Goal: Transaction & Acquisition: Purchase product/service

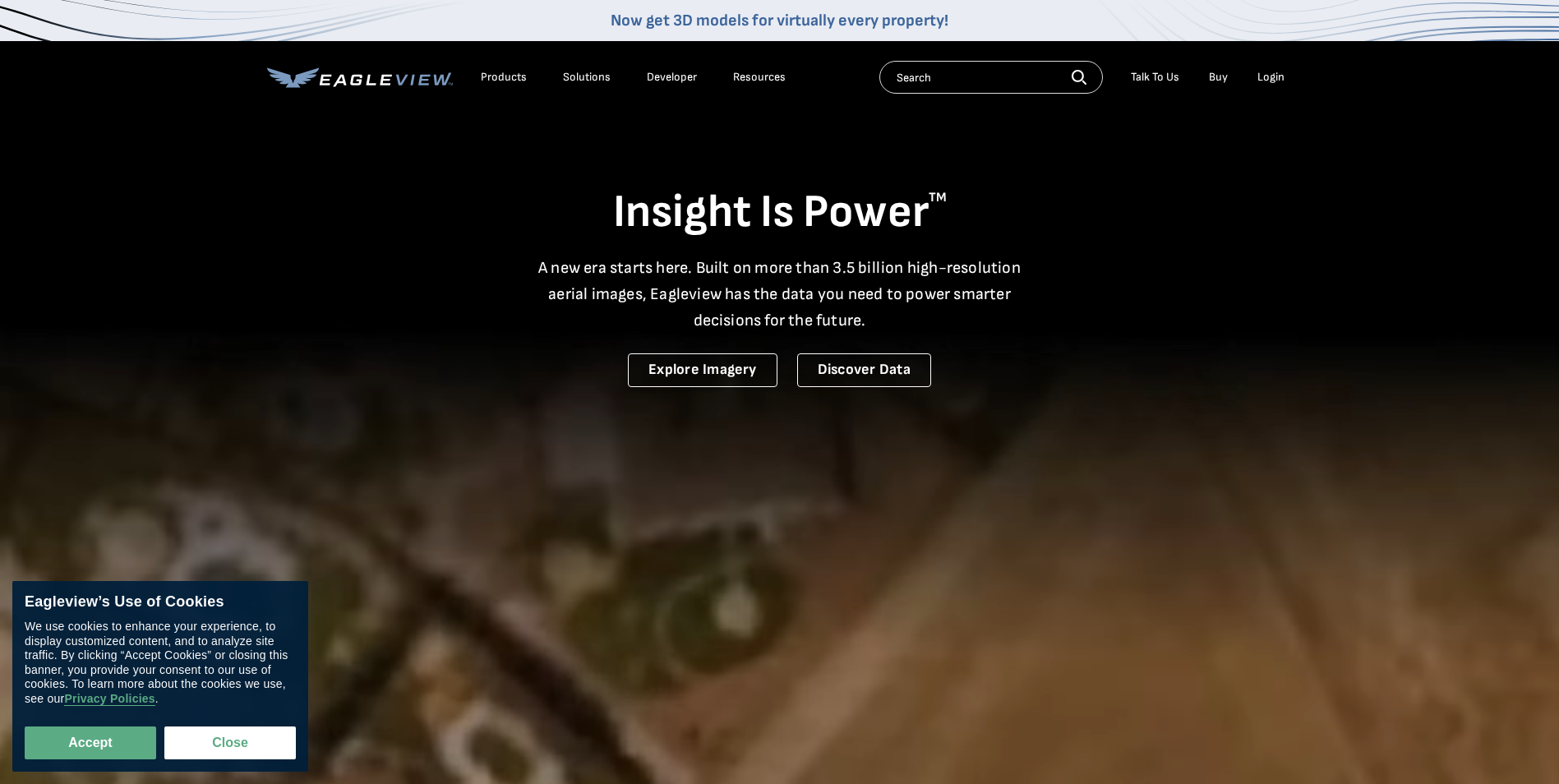
click at [1278, 82] on div "Login" at bounding box center [1272, 77] width 27 height 15
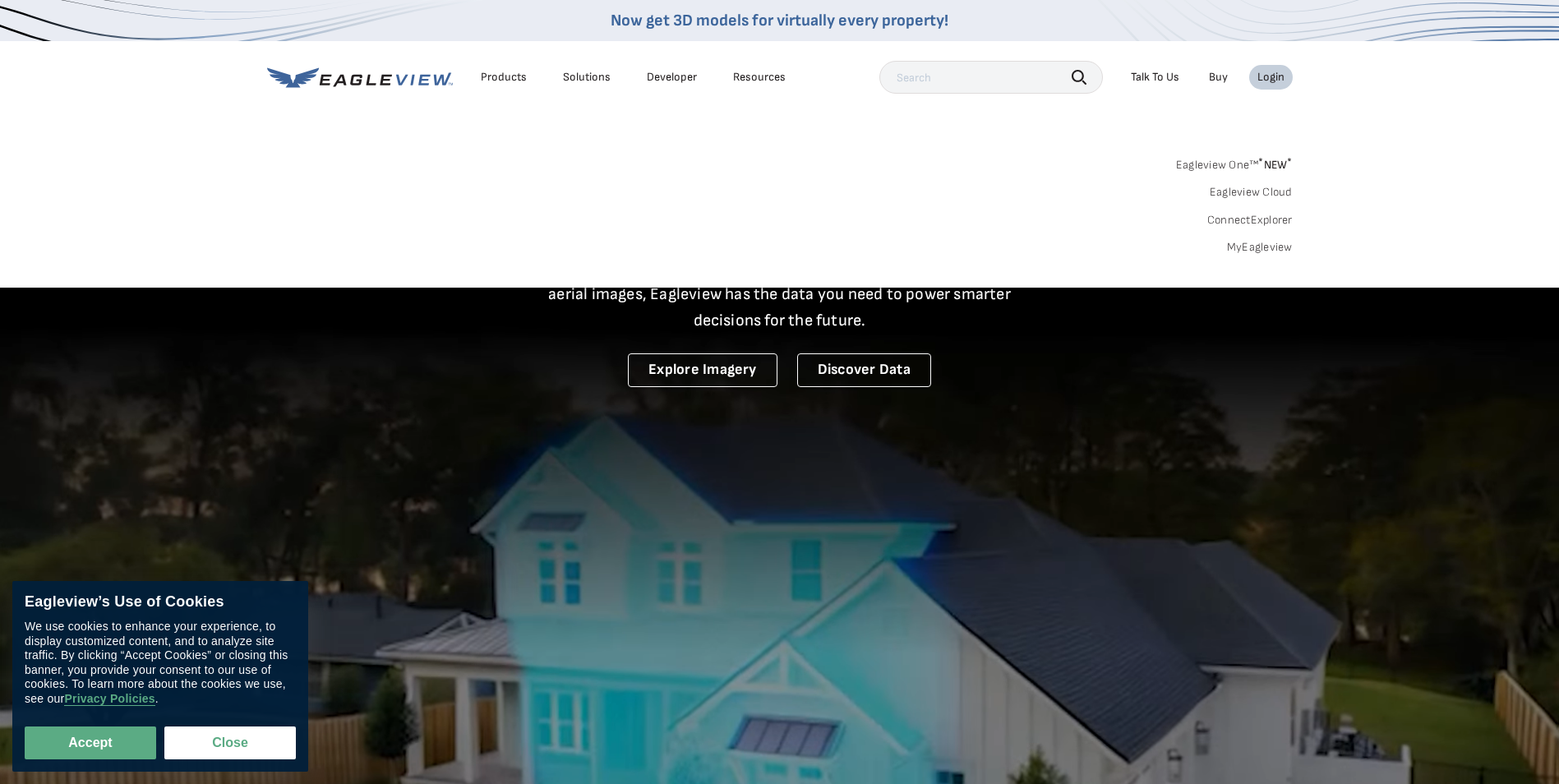
click at [1230, 169] on link "Eagleview One™ * NEW *" at bounding box center [1235, 162] width 117 height 19
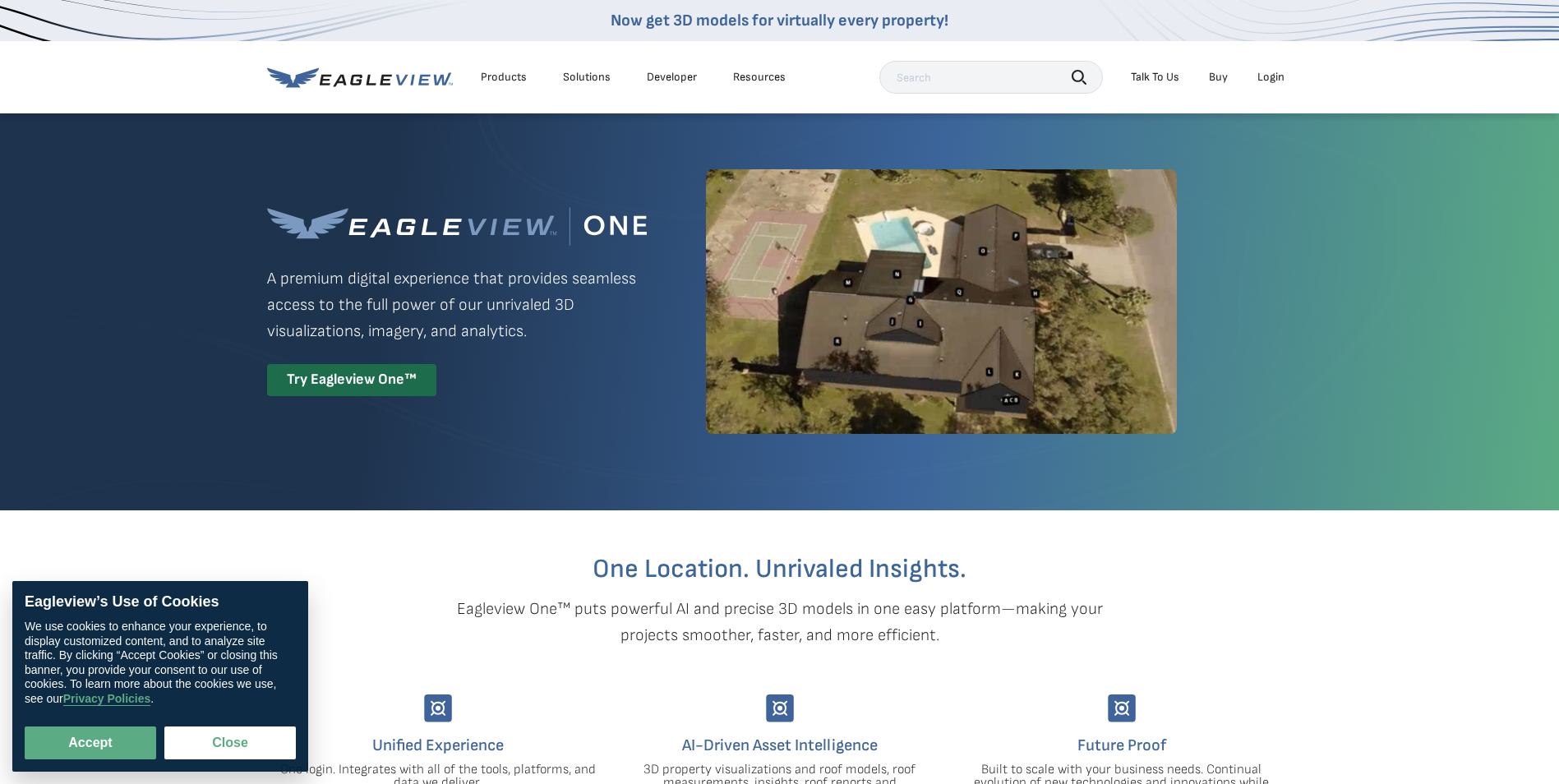
click at [1261, 82] on div "Login" at bounding box center [1272, 77] width 27 height 15
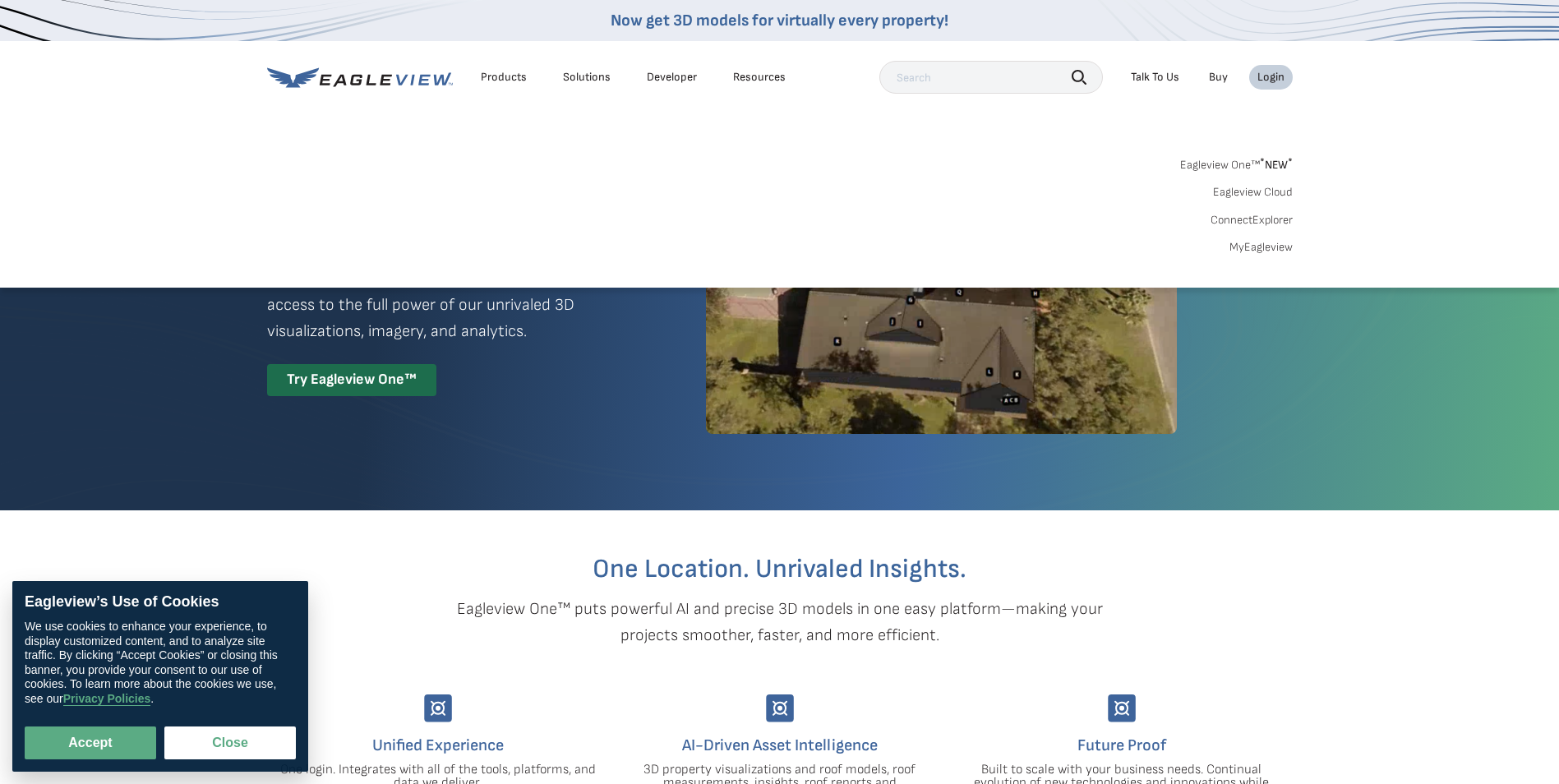
click at [1240, 248] on link "MyEagleview" at bounding box center [1261, 246] width 63 height 15
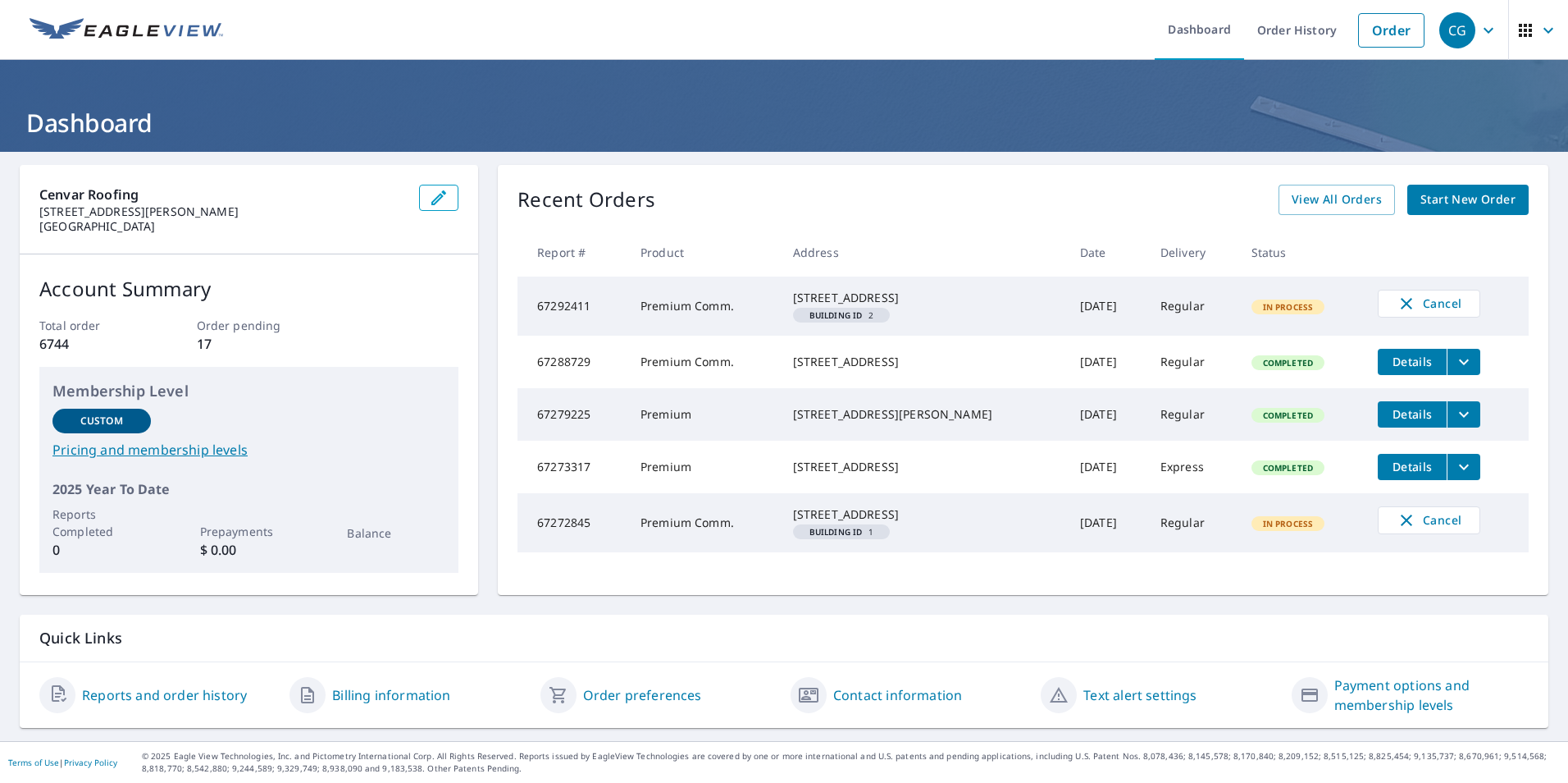
click at [873, 319] on span "Building ID 2" at bounding box center [841, 315] width 85 height 8
click at [1450, 190] on span "Start New Order" at bounding box center [1468, 199] width 95 height 20
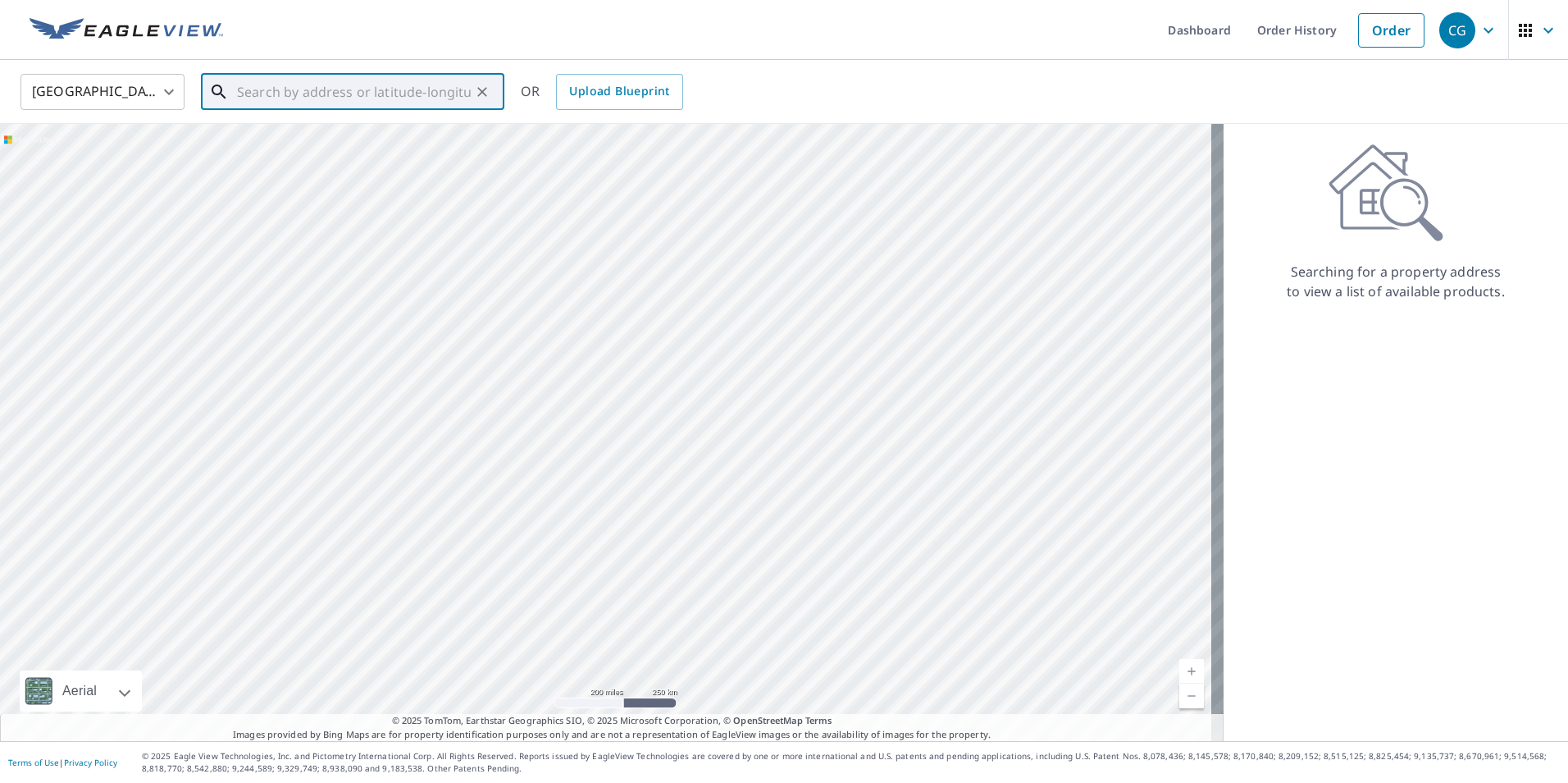
click at [433, 97] on input "text" at bounding box center [354, 91] width 233 height 46
click at [328, 150] on p "Cumberland, MD 21502" at bounding box center [362, 158] width 258 height 17
type input "13902 Oleander Dr SW Cumberland, MD 21502"
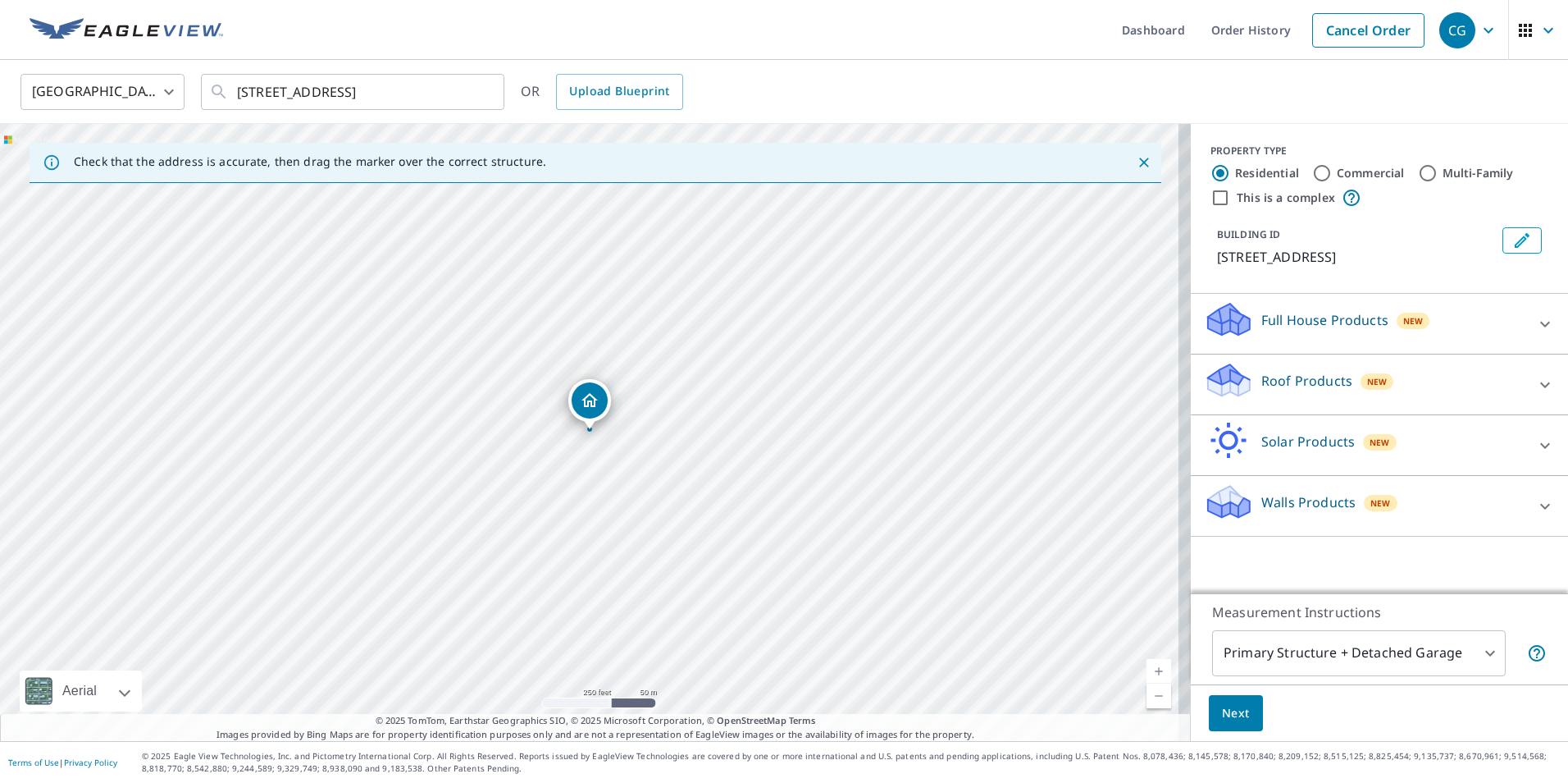
click at [1367, 388] on span "New" at bounding box center [1376, 381] width 20 height 13
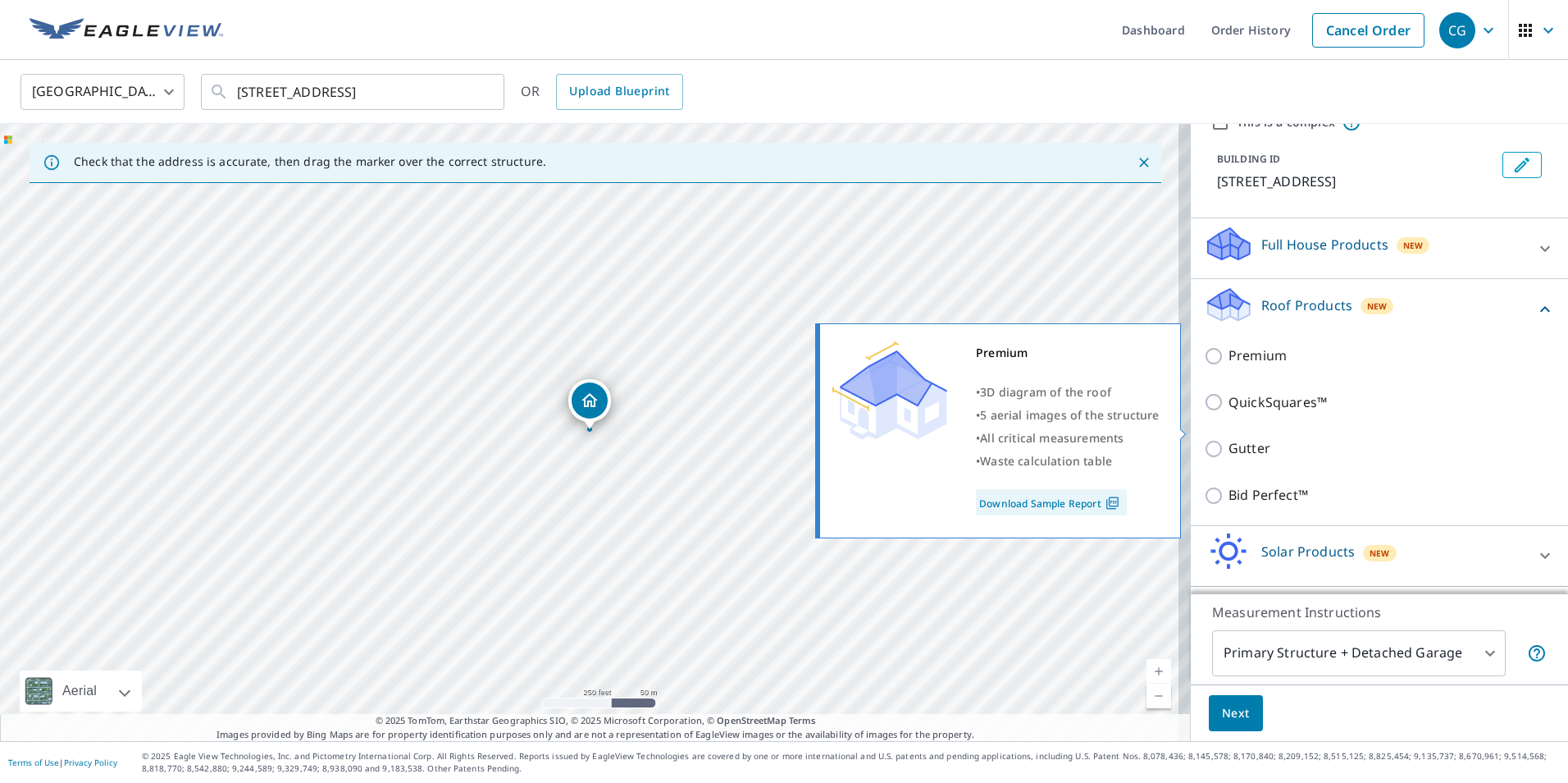
scroll to position [150, 0]
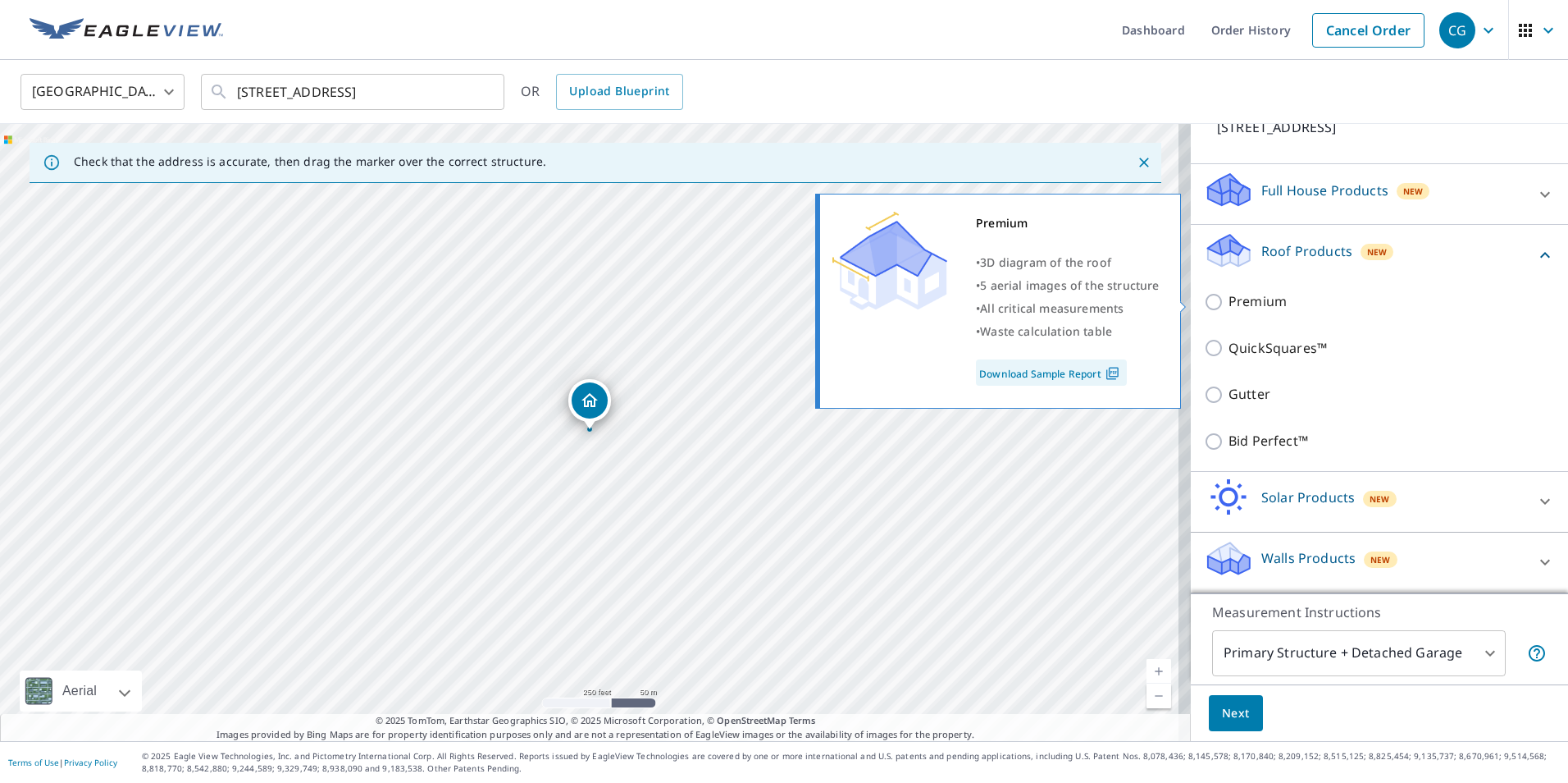
drag, startPoint x: 1208, startPoint y: 307, endPoint x: 1207, endPoint y: 323, distance: 16.0
click at [1207, 328] on div "Premium QuickSquares™ Gutter Bid Perfect™" at bounding box center [1378, 371] width 351 height 186
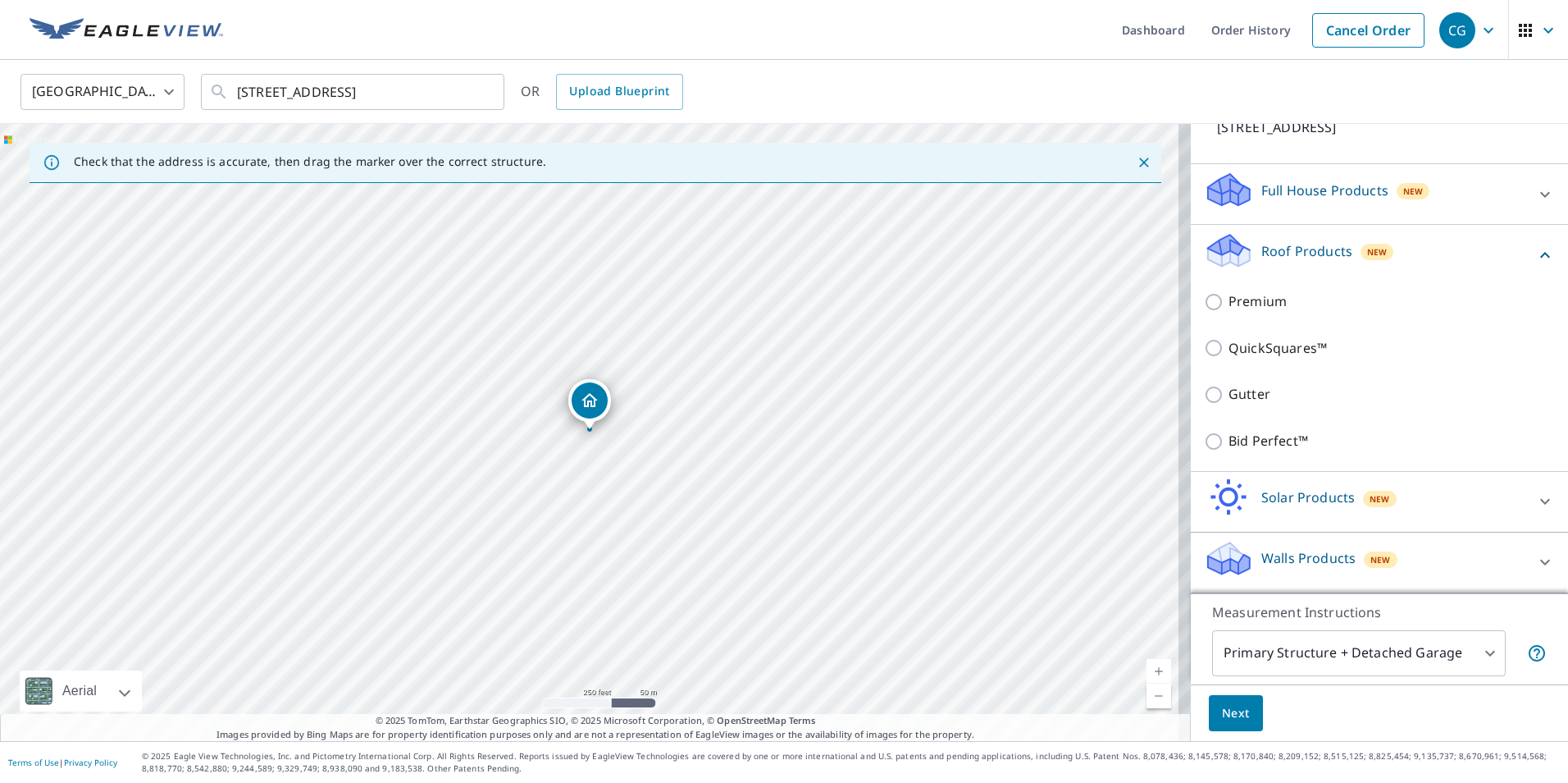
click at [1210, 312] on div "Premium" at bounding box center [1378, 302] width 351 height 47
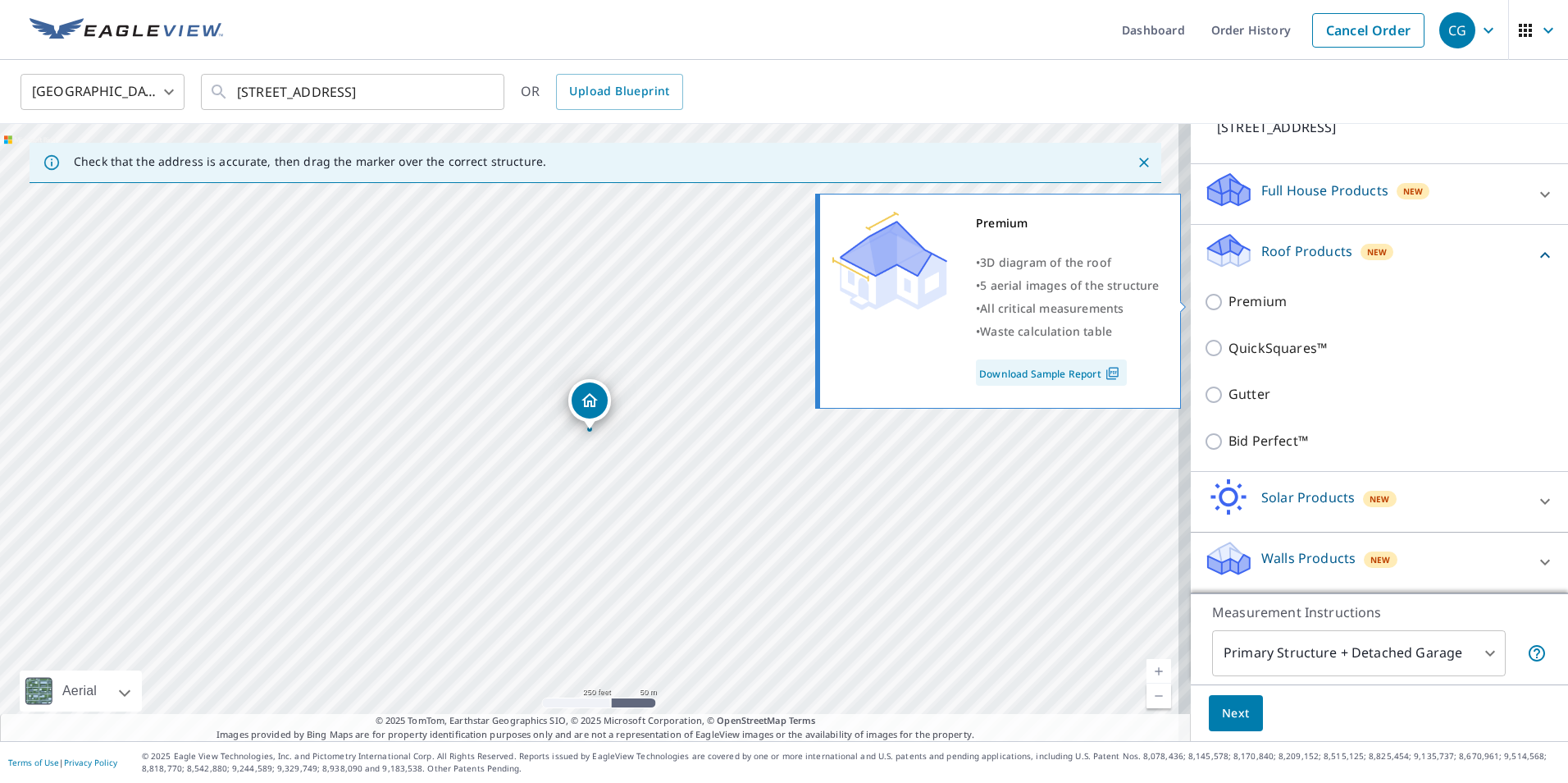
click at [1210, 309] on input "Premium" at bounding box center [1215, 302] width 24 height 19
checkbox input "true"
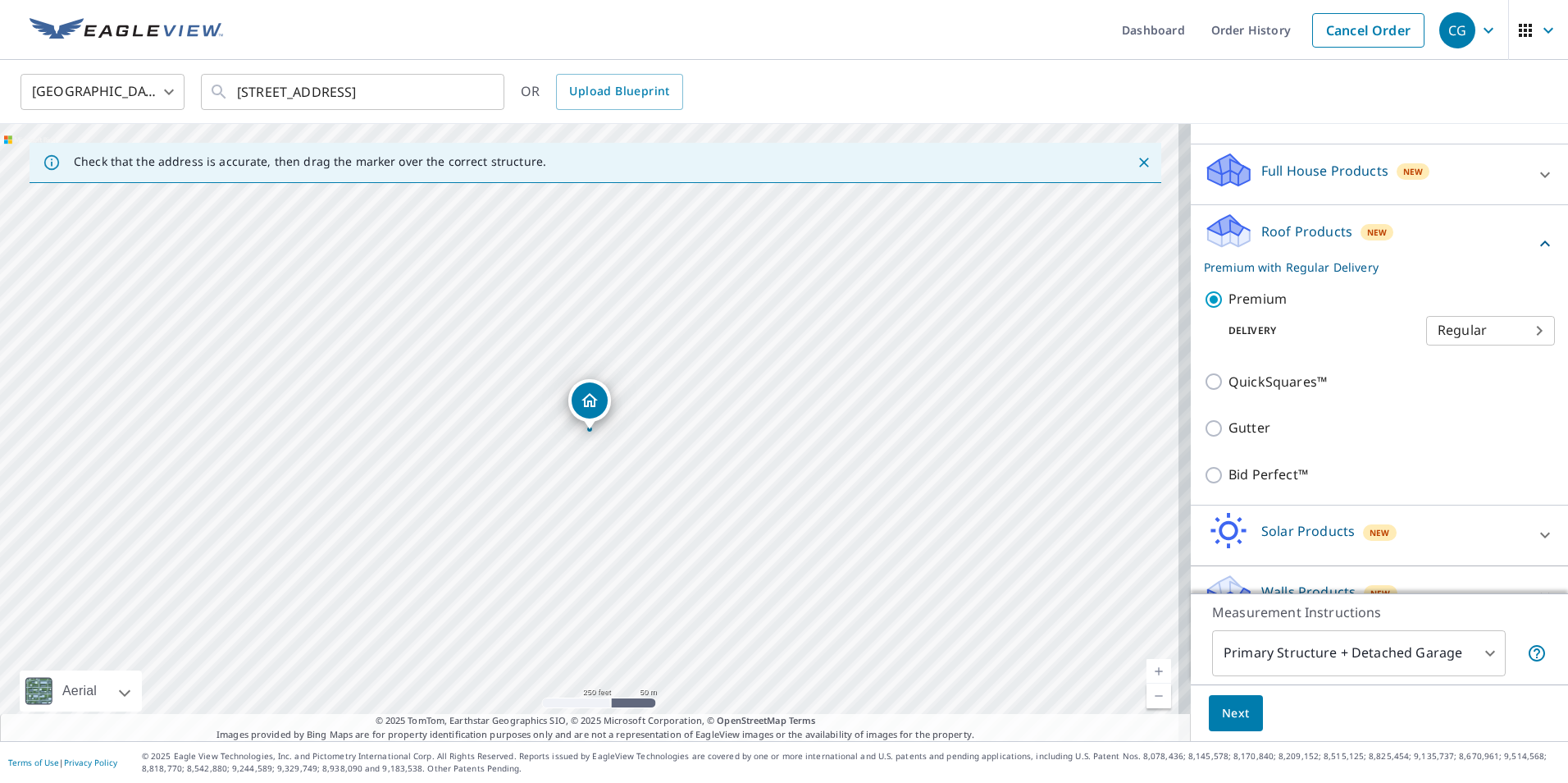
click at [1226, 703] on span "Next" at bounding box center [1236, 713] width 28 height 20
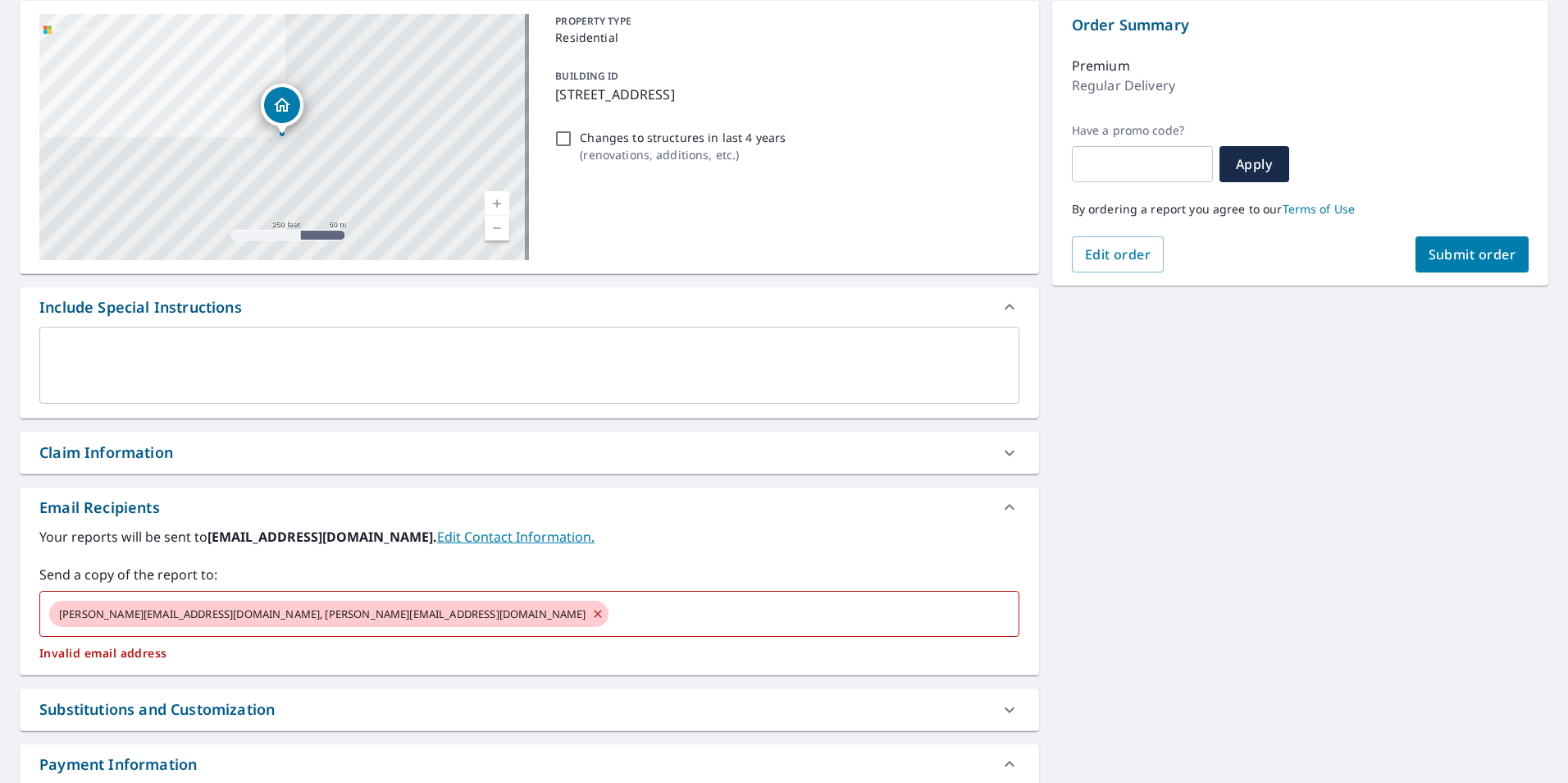
scroll to position [246, 0]
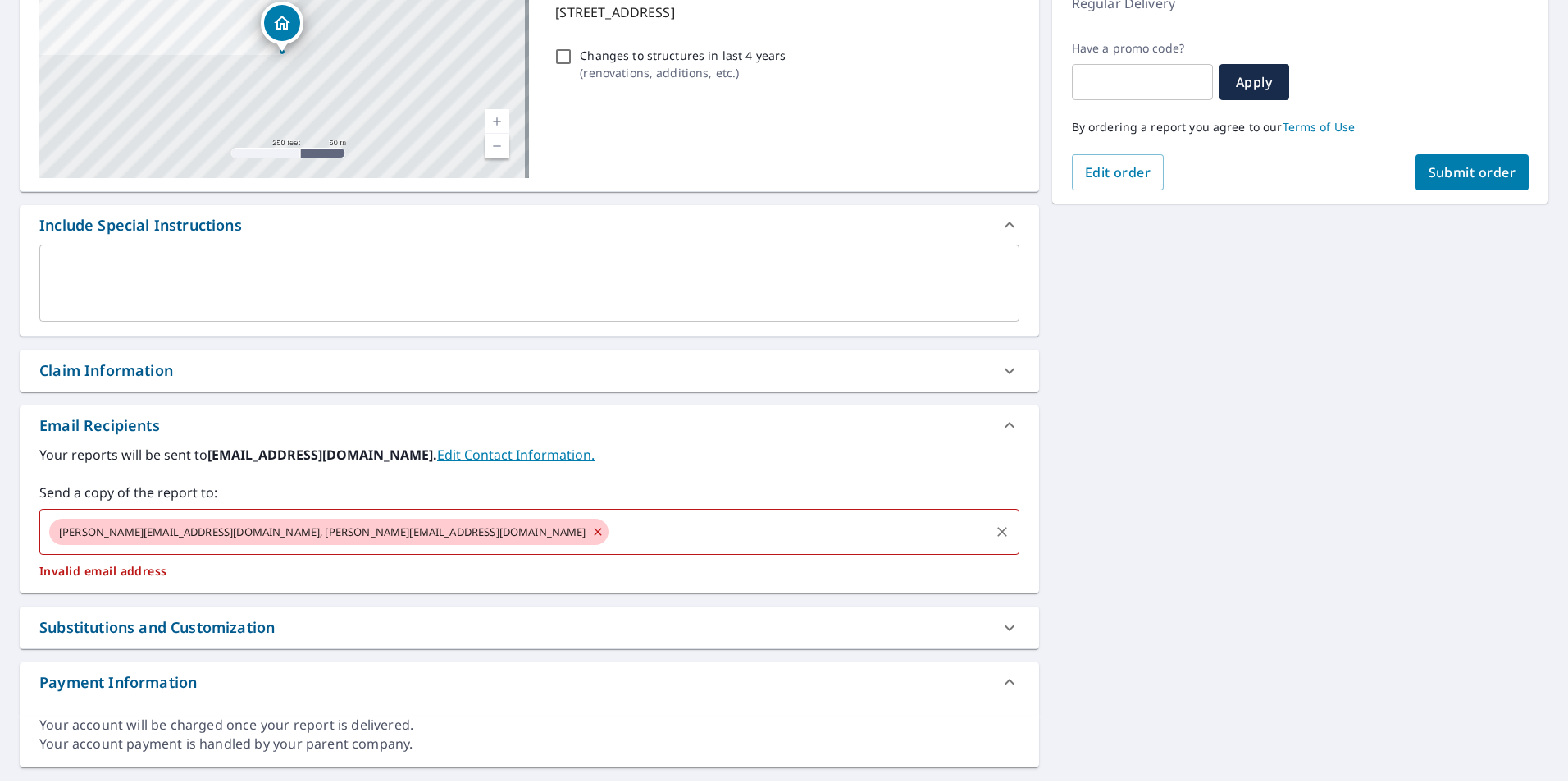
click at [594, 533] on icon at bounding box center [598, 531] width 8 height 8
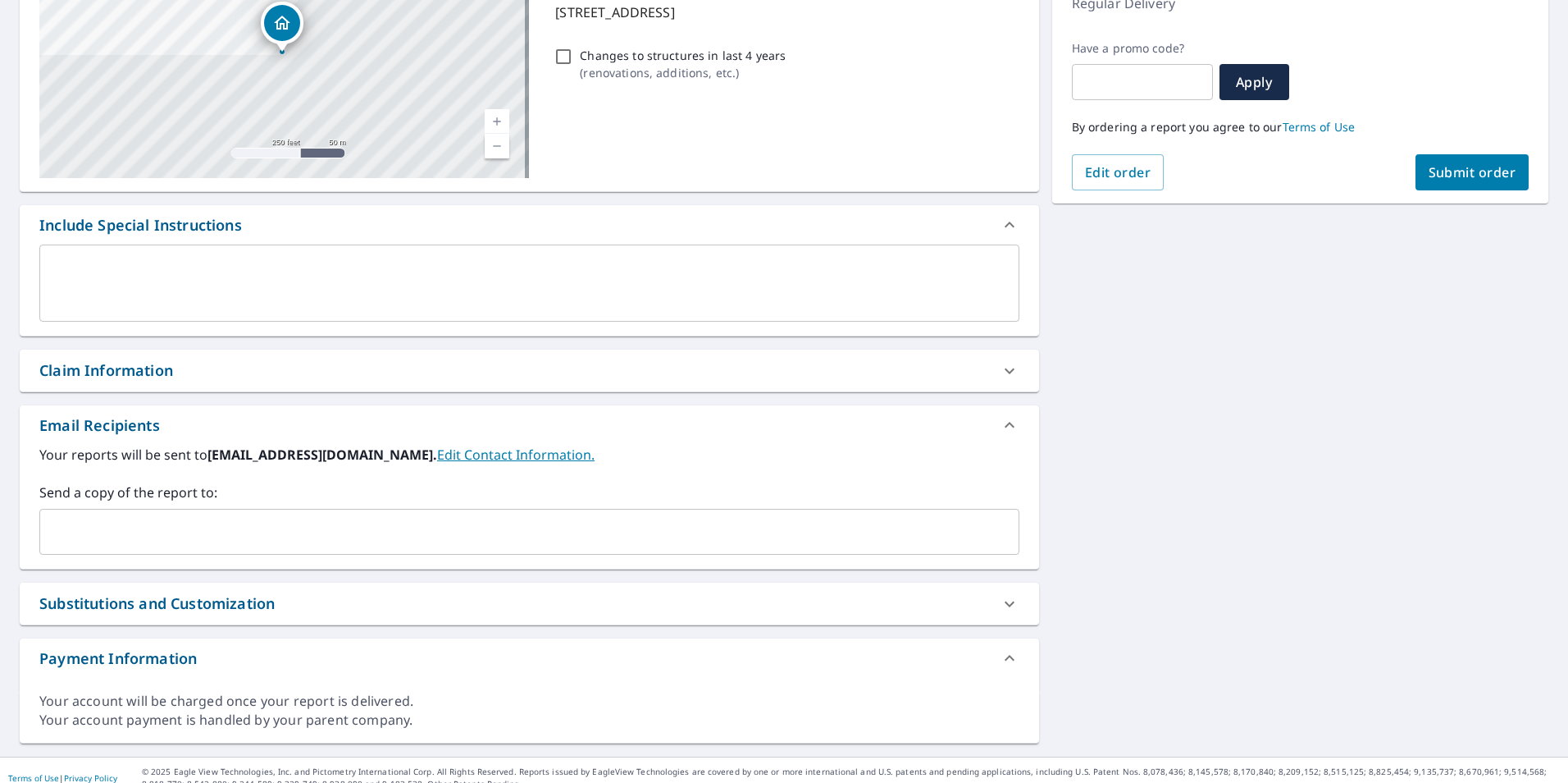
click at [337, 533] on input "text" at bounding box center [517, 532] width 941 height 31
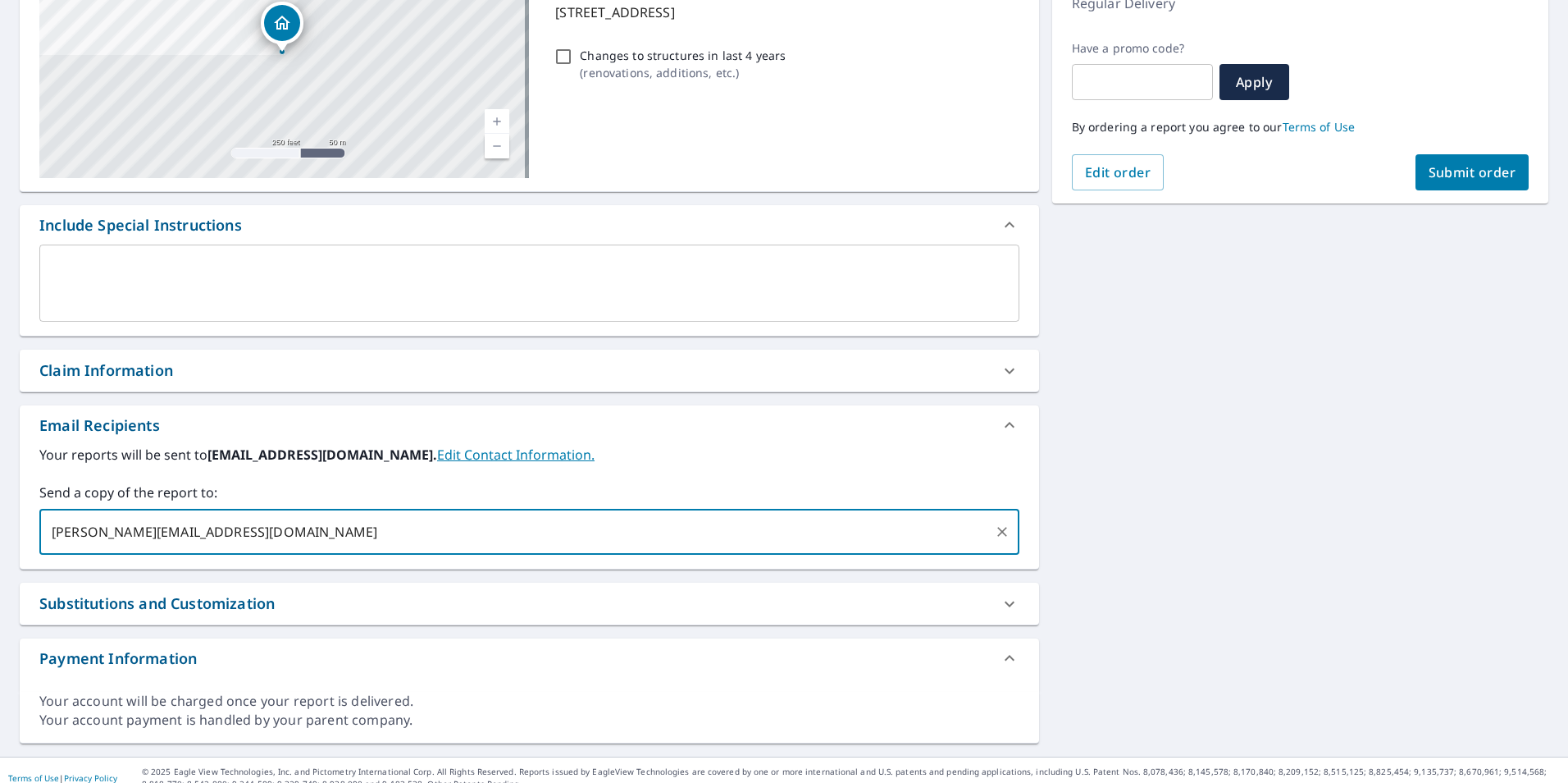
type input "justin@cenvarroofing.com"
click at [406, 602] on div "Substitutions and Customization" at bounding box center [514, 603] width 951 height 22
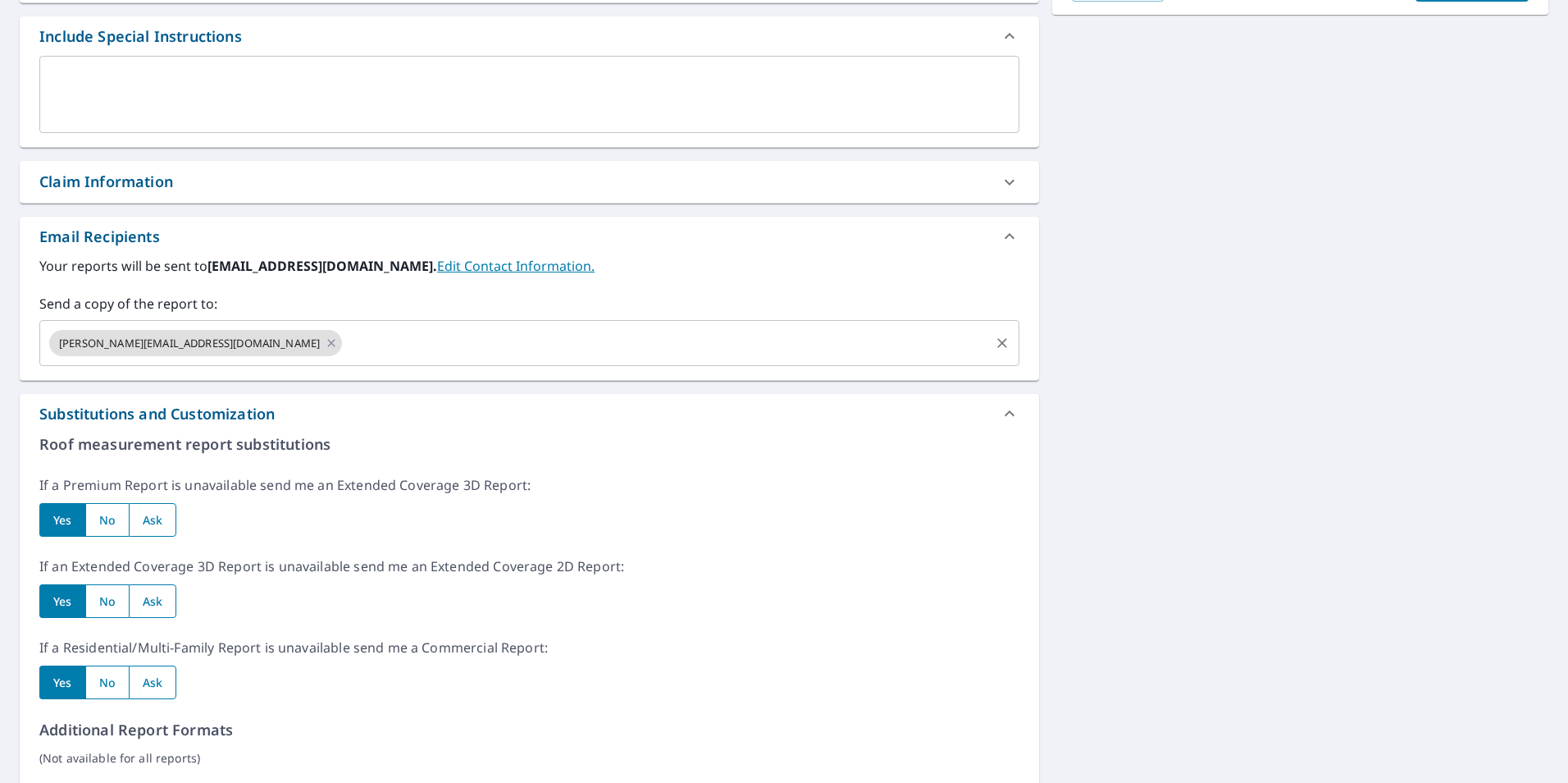
scroll to position [0, 0]
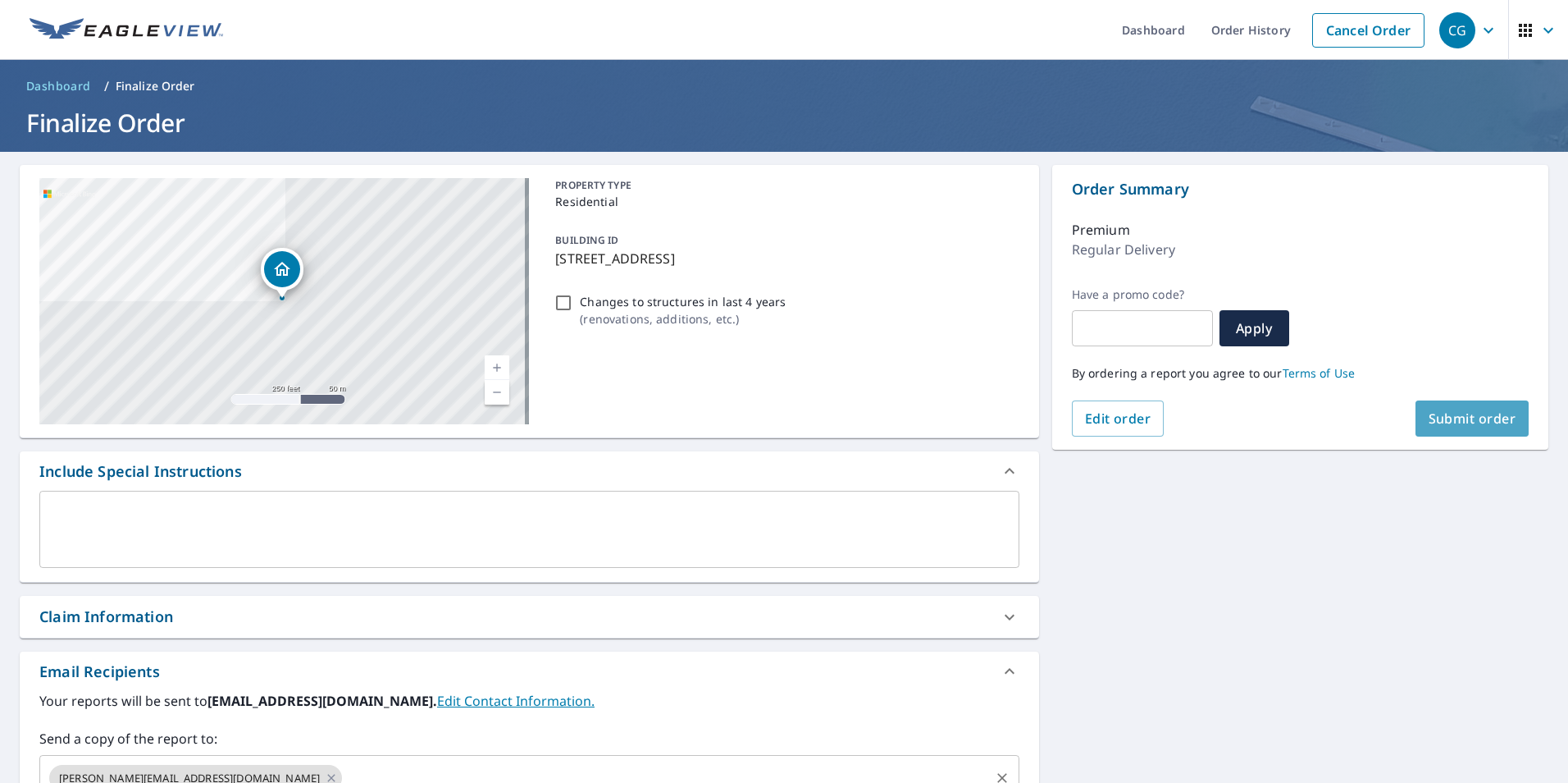
click at [1436, 421] on span "Submit order" at bounding box center [1472, 418] width 87 height 18
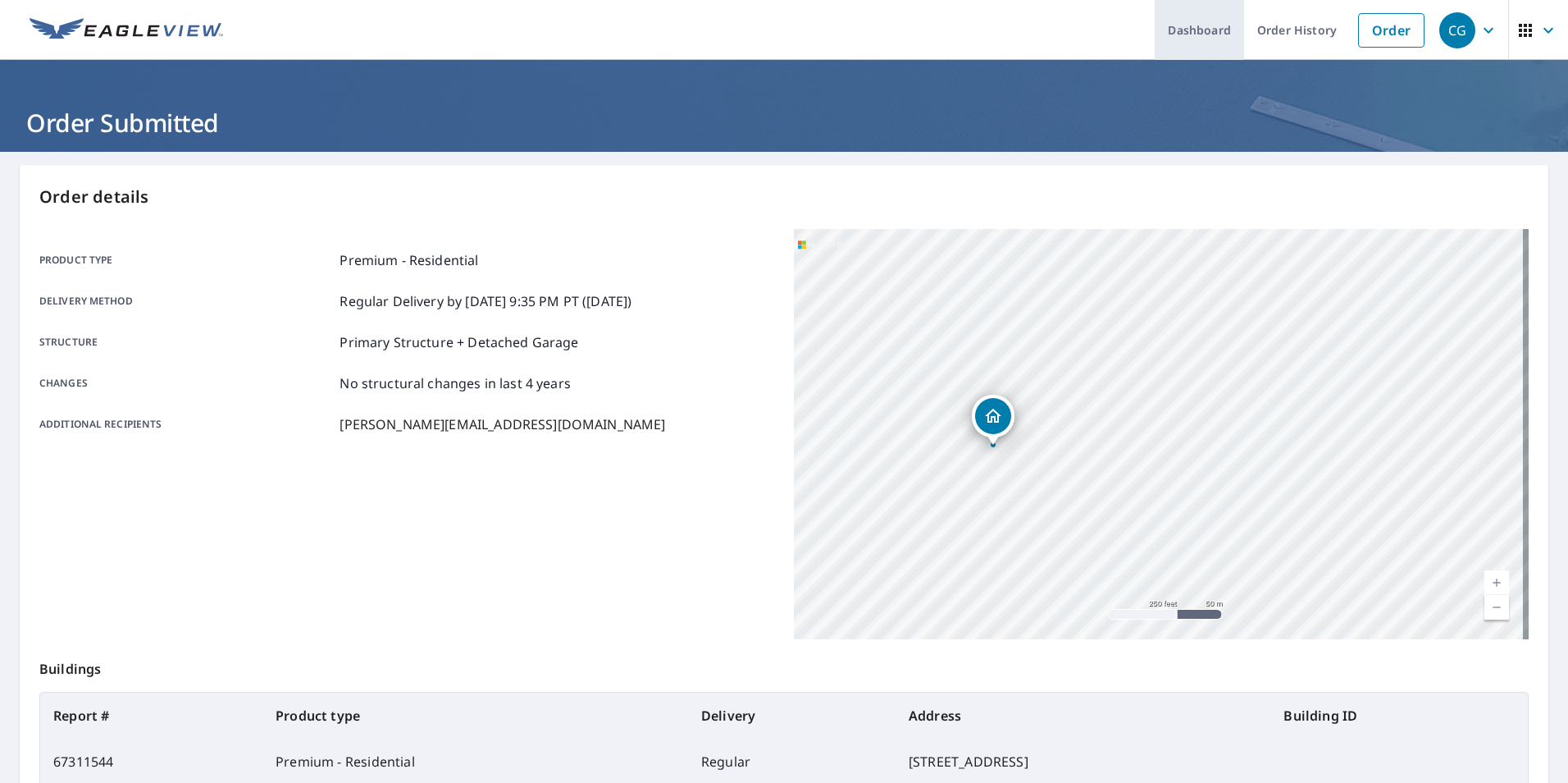
click at [1198, 43] on link "Dashboard" at bounding box center [1200, 30] width 89 height 60
